Goal: Browse casually

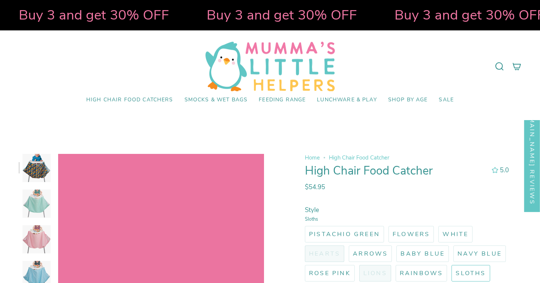
select select "pictures-first"
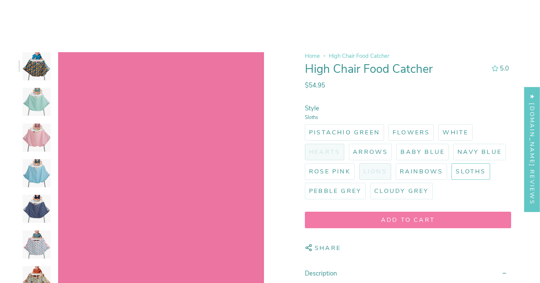
scroll to position [113, 0]
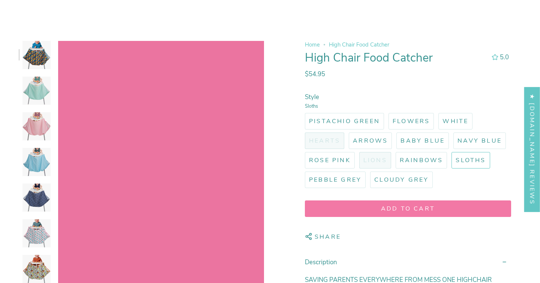
click at [41, 159] on img at bounding box center [36, 162] width 28 height 28
click at [47, 93] on img at bounding box center [36, 90] width 28 height 28
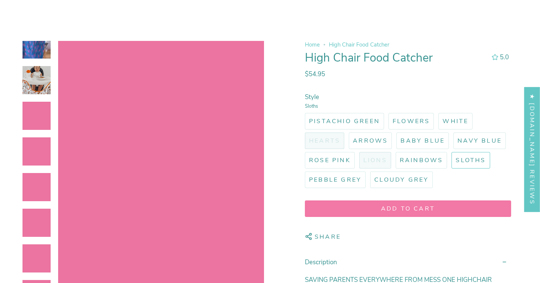
scroll to position [543, 0]
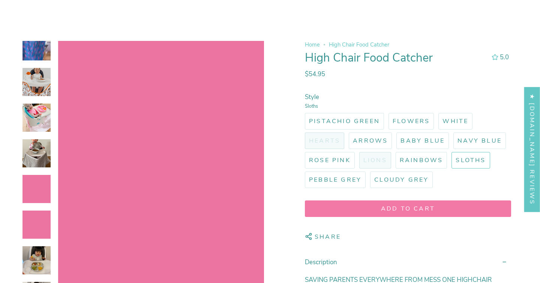
click at [44, 85] on img at bounding box center [36, 82] width 28 height 28
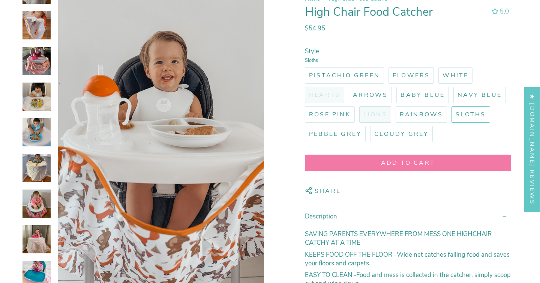
scroll to position [154, 0]
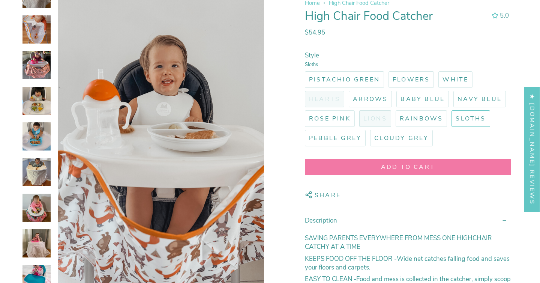
click at [43, 167] on img at bounding box center [36, 172] width 28 height 28
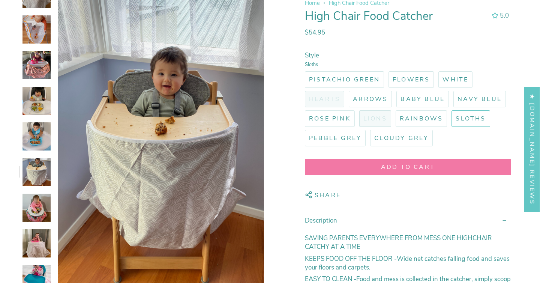
scroll to position [688, 0]
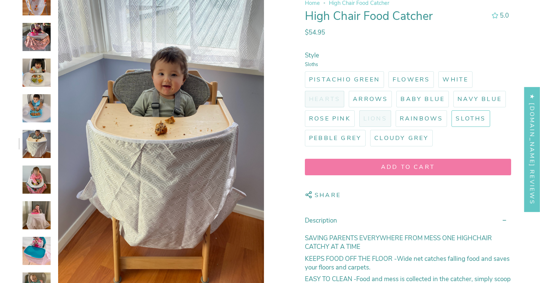
click at [42, 185] on img at bounding box center [36, 179] width 28 height 28
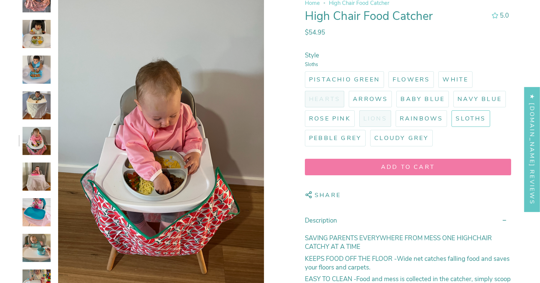
scroll to position [733, 0]
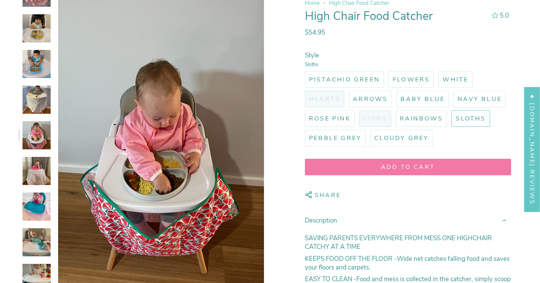
click at [40, 204] on img at bounding box center [36, 206] width 28 height 28
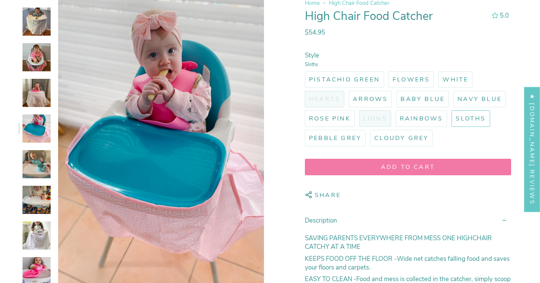
scroll to position [833, 0]
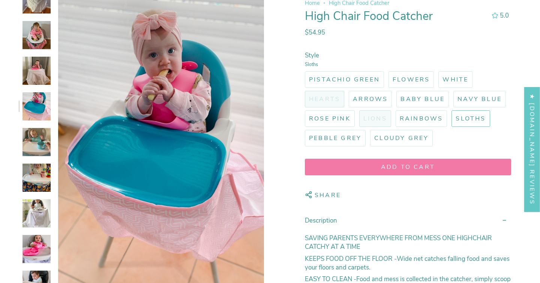
click at [42, 191] on img at bounding box center [36, 177] width 28 height 28
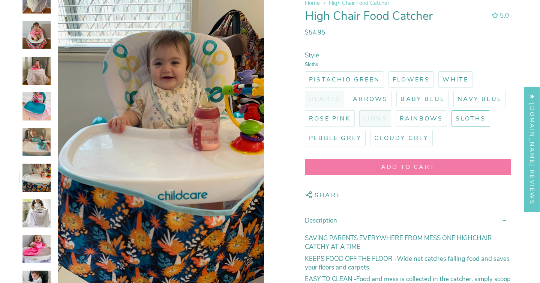
click at [43, 170] on img at bounding box center [36, 177] width 28 height 28
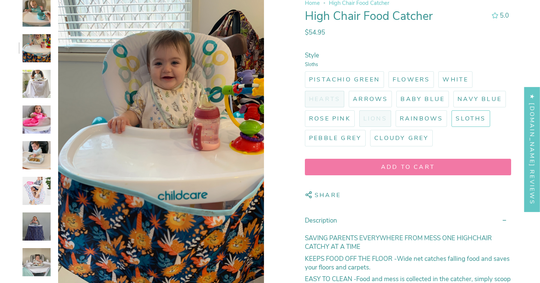
scroll to position [983, 0]
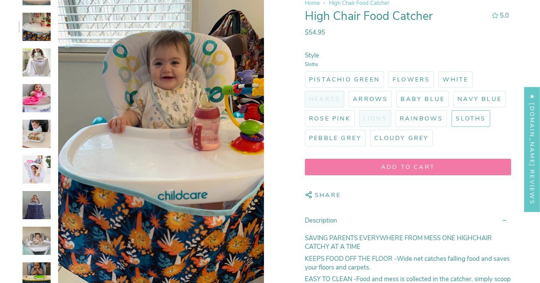
click at [40, 155] on img at bounding box center [36, 169] width 28 height 28
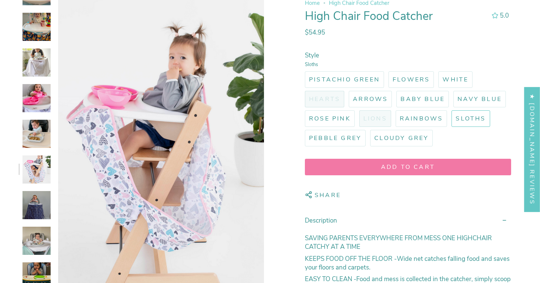
click at [41, 134] on img at bounding box center [36, 134] width 28 height 28
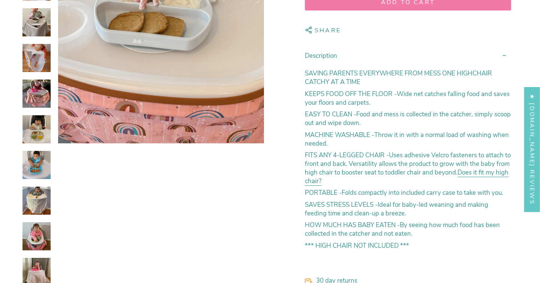
scroll to position [330, 0]
